Goal: Task Accomplishment & Management: Manage account settings

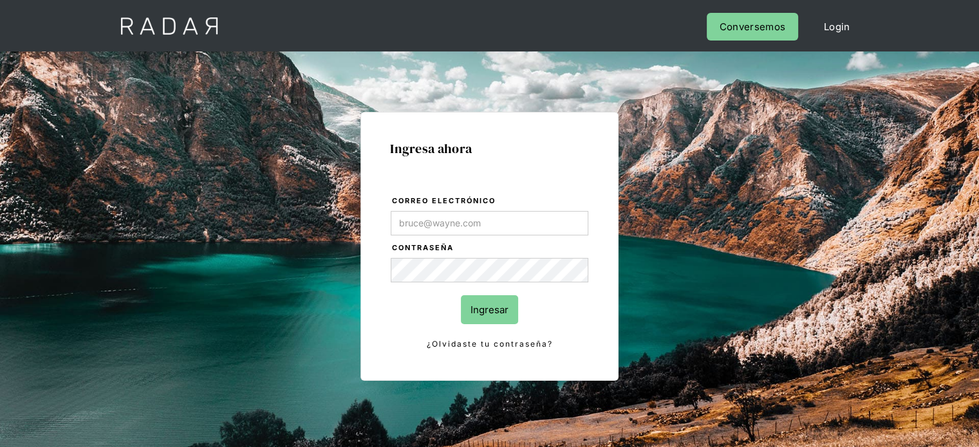
click at [443, 224] on input "Correo electrónico" at bounding box center [490, 223] width 198 height 24
type input "[EMAIL_ADDRESS][DOMAIN_NAME]"
click at [493, 298] on input "Ingresar" at bounding box center [489, 309] width 57 height 29
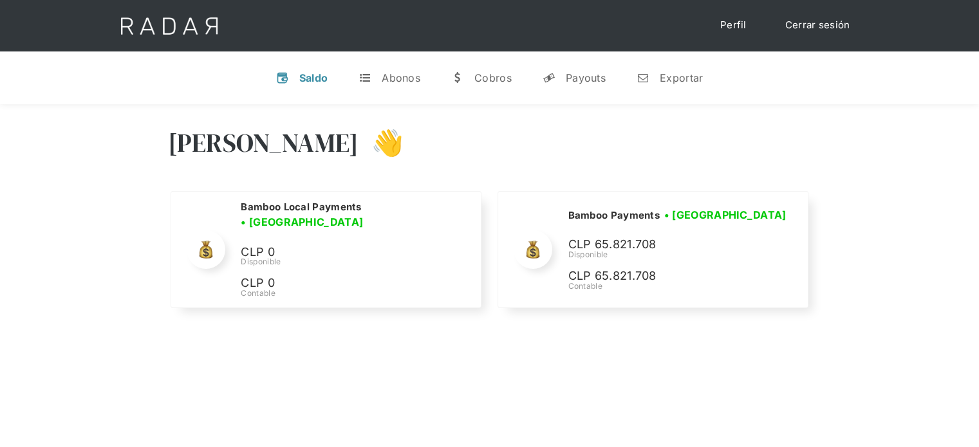
click at [735, 147] on div "Hola Joaquín 👋" at bounding box center [490, 152] width 644 height 77
